Goal: Check status

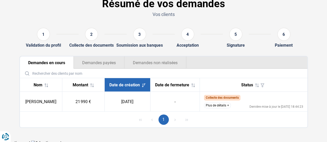
scroll to position [32, 0]
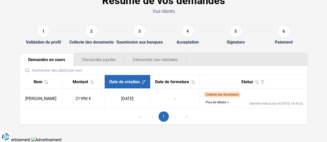
click at [220, 102] on button "Plus de détails" at bounding box center [217, 103] width 27 height 6
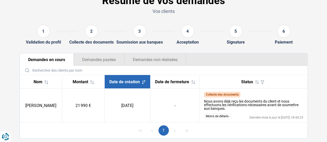
click at [113, 60] on button "Demandes payées" at bounding box center [99, 60] width 51 height 12
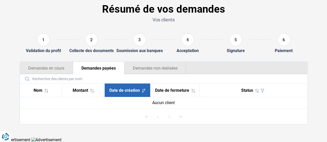
click at [146, 71] on button "Demandes non réalisées" at bounding box center [155, 68] width 62 height 12
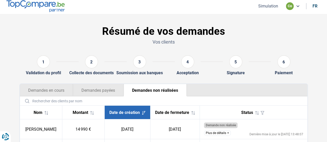
scroll to position [0, 0]
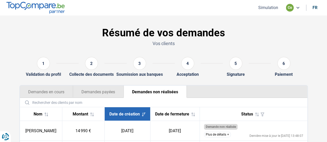
click at [122, 88] on button "Demandes payées" at bounding box center [98, 92] width 51 height 12
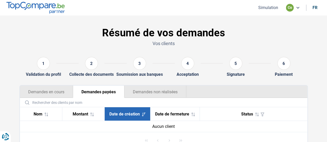
click at [144, 90] on button "Demandes non réalisées" at bounding box center [155, 92] width 62 height 12
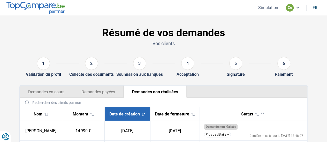
click at [56, 77] on div "Validation du profil" at bounding box center [43, 74] width 35 height 5
click at [57, 92] on button "Demandes en cours" at bounding box center [46, 92] width 53 height 12
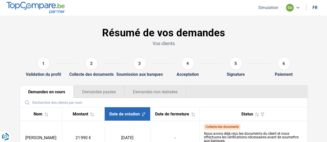
click at [101, 88] on button "Demandes payées" at bounding box center [99, 92] width 51 height 12
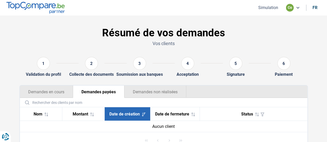
drag, startPoint x: 55, startPoint y: 92, endPoint x: 63, endPoint y: 90, distance: 8.6
click at [55, 92] on button "Demandes en cours" at bounding box center [46, 92] width 53 height 12
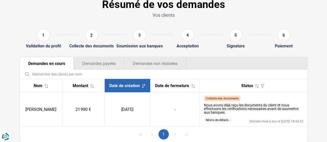
scroll to position [46, 0]
